Goal: Transaction & Acquisition: Subscribe to service/newsletter

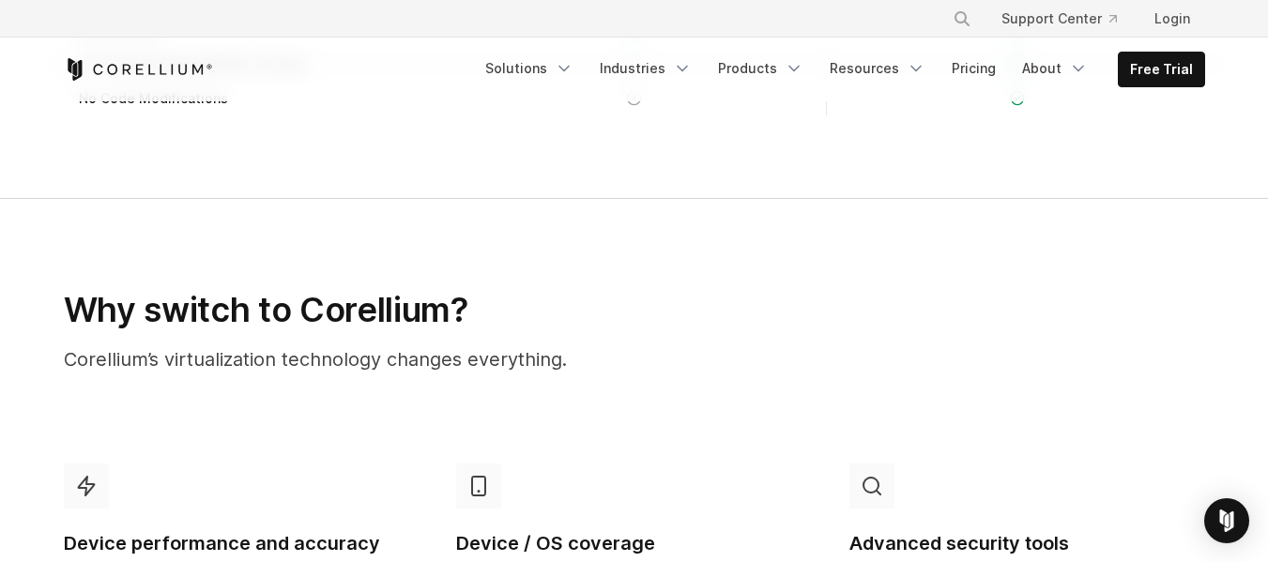
scroll to position [939, 0]
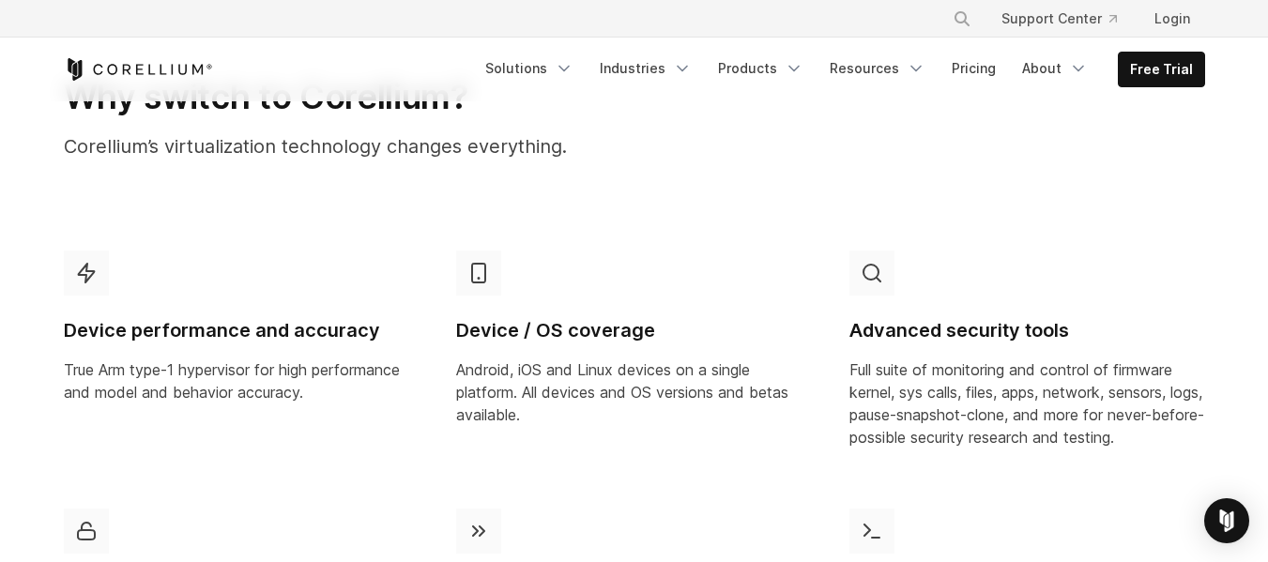
click at [139, 80] on icon "Corellium Home" at bounding box center [138, 69] width 149 height 23
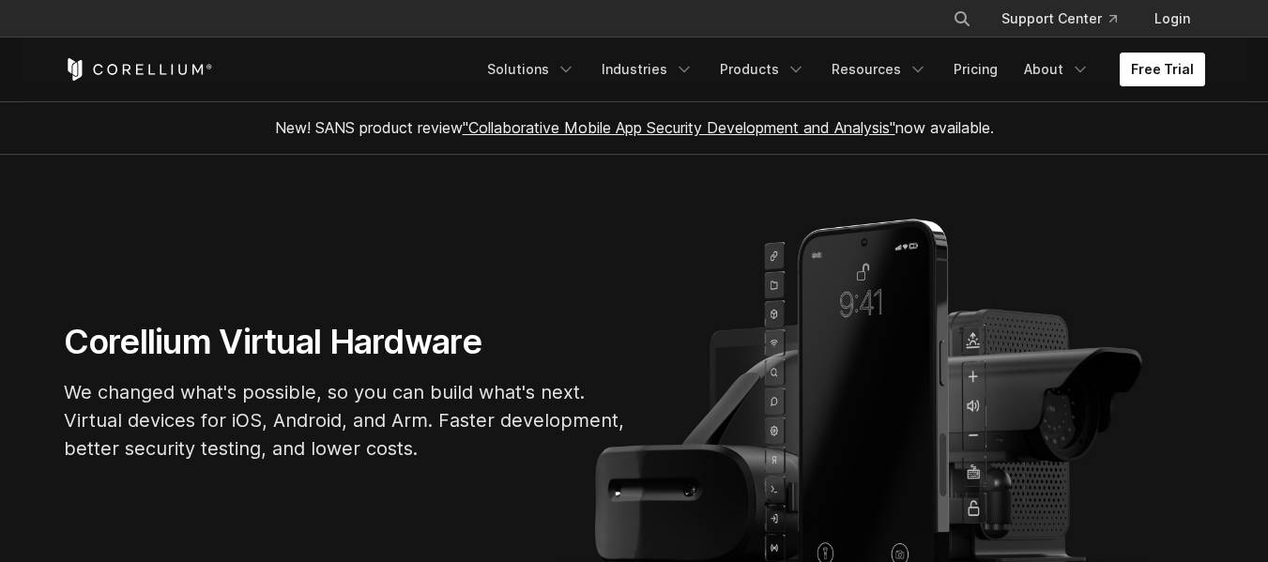
click at [1124, 73] on link "Free Trial" at bounding box center [1162, 70] width 85 height 34
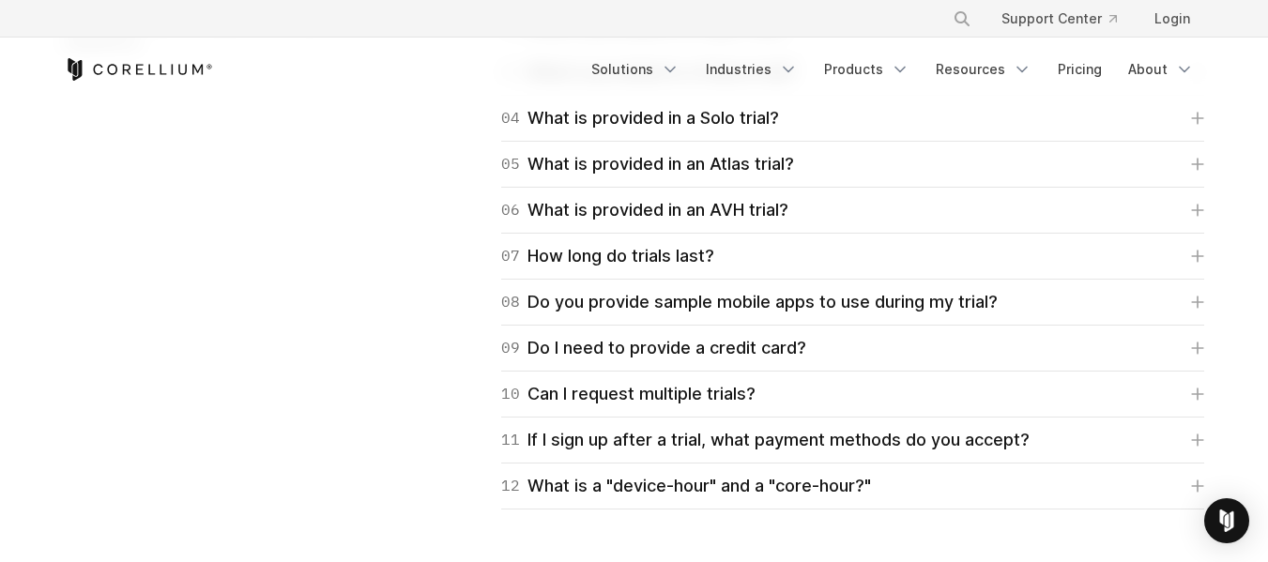
scroll to position [2816, 0]
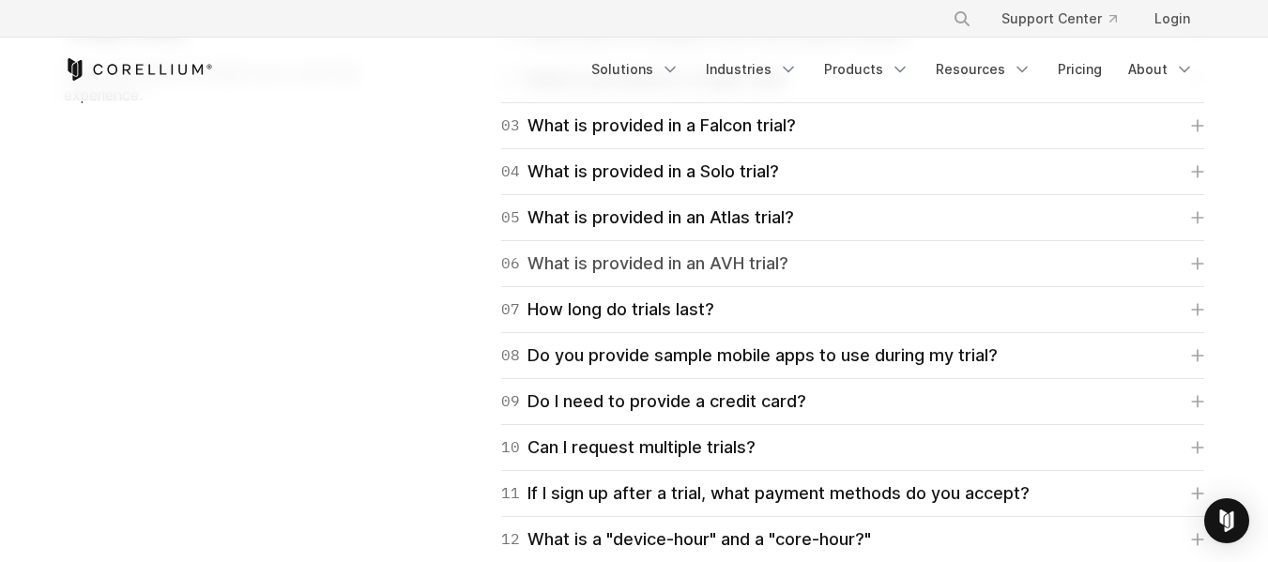
click at [810, 270] on link "06 What is provided in an AVH trial?" at bounding box center [852, 264] width 703 height 26
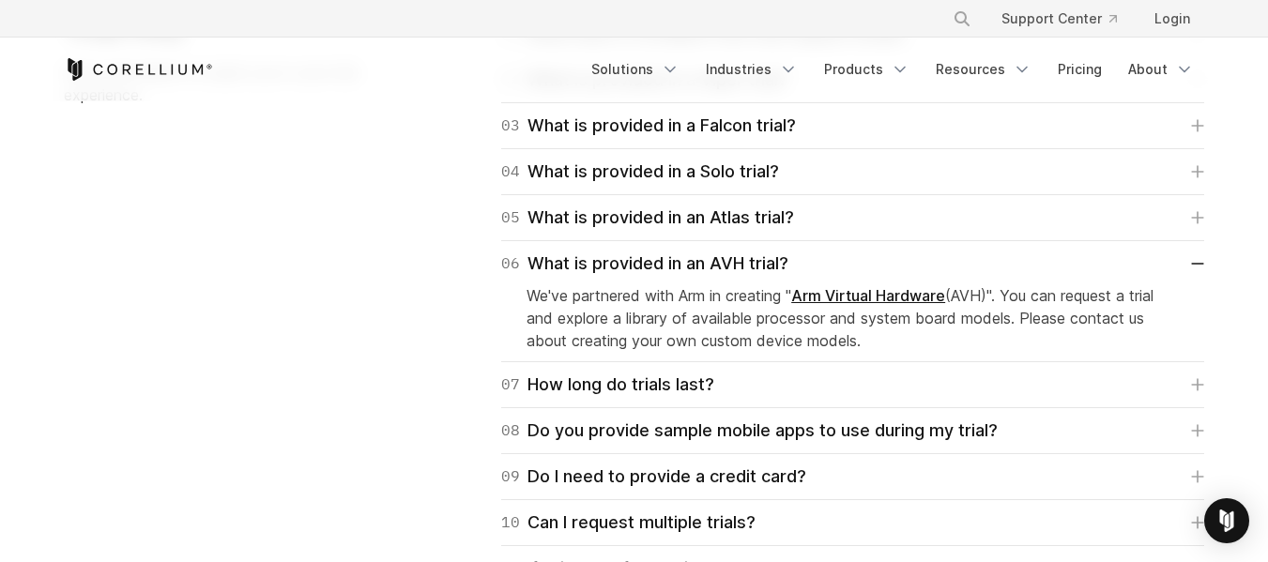
click at [803, 280] on div "We've partnered with Arm in creating " Arm Virtual Hardware (AVH)". You can req…" at bounding box center [853, 314] width 652 height 75
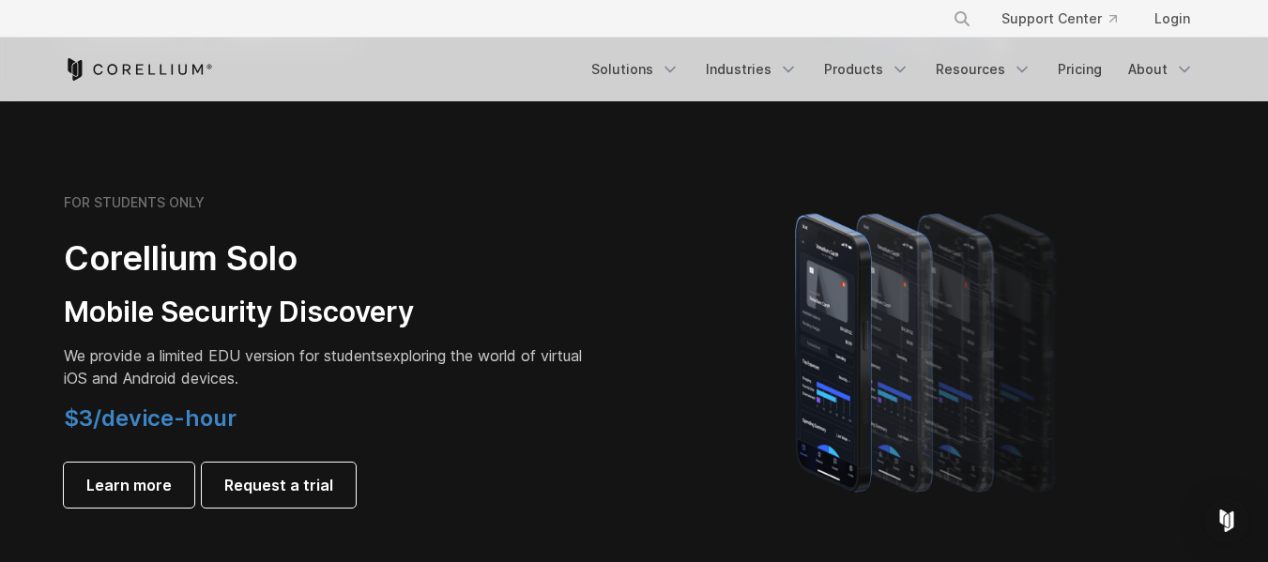
scroll to position [1220, 0]
